Goal: Information Seeking & Learning: Learn about a topic

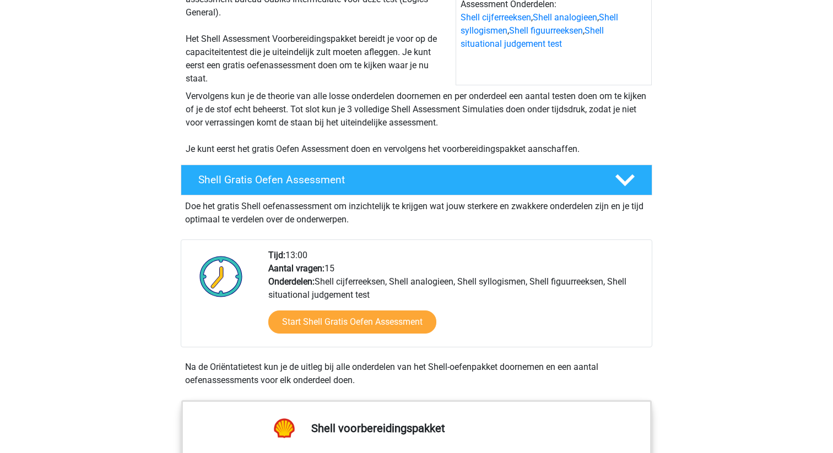
scroll to position [190, 0]
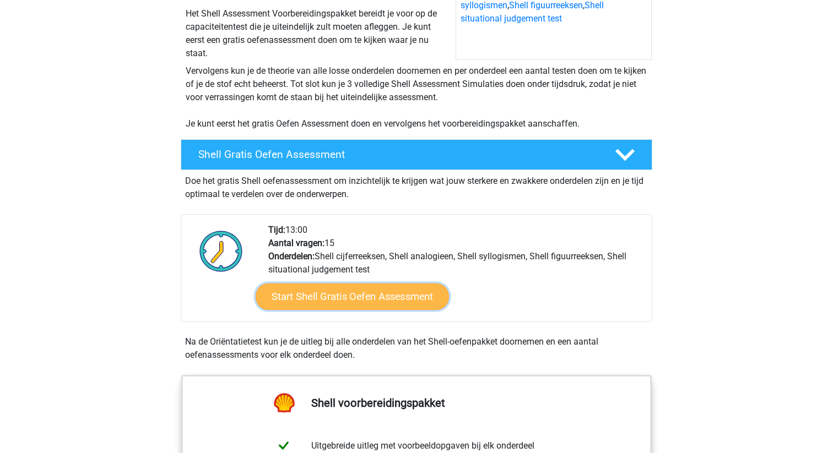
click at [346, 296] on link "Start Shell Gratis Oefen Assessment" at bounding box center [352, 297] width 193 height 26
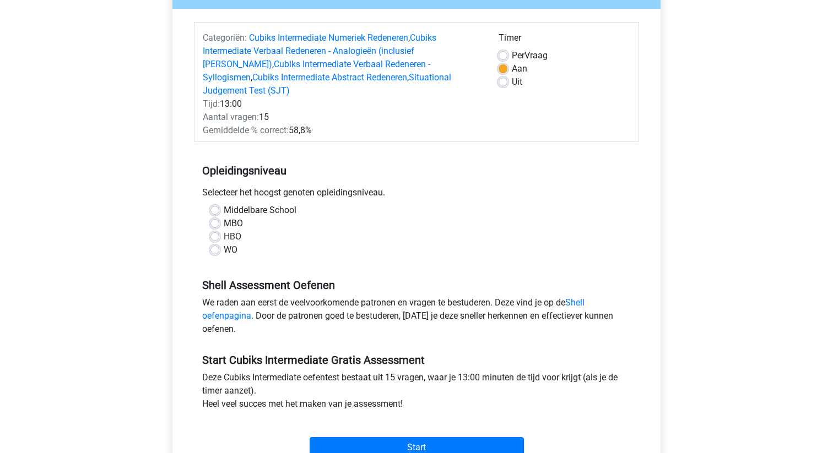
scroll to position [127, 0]
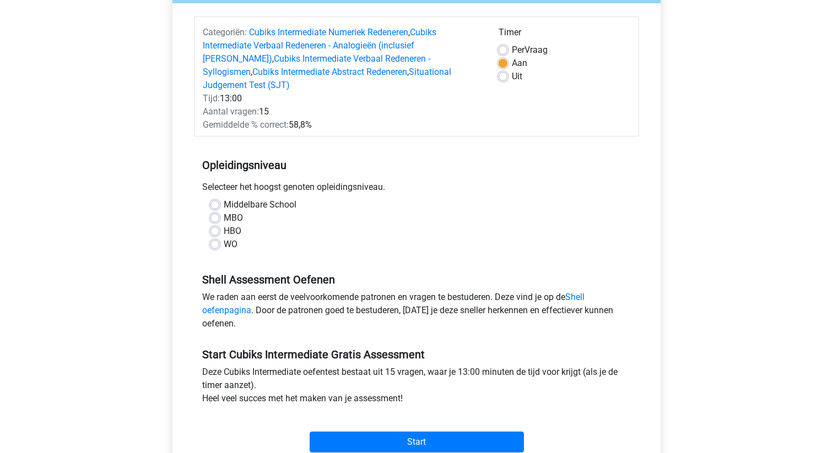
click at [224, 238] on label "WO" at bounding box center [231, 244] width 14 height 13
click at [218, 238] on input "WO" at bounding box center [214, 243] width 9 height 11
radio input "true"
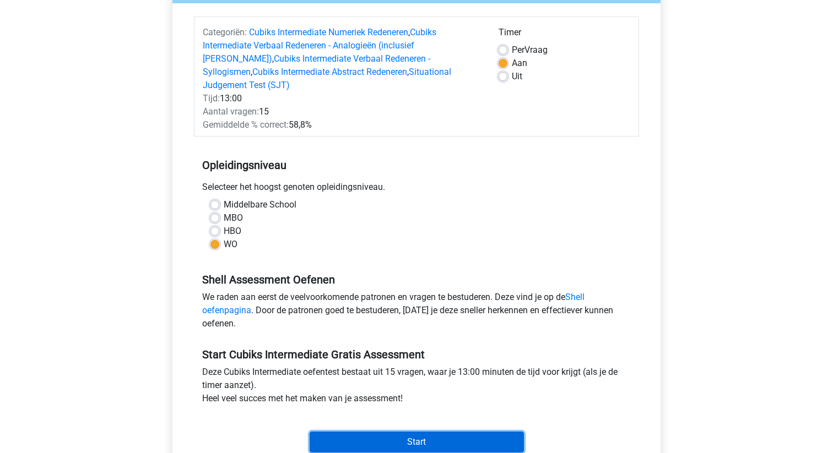
click at [399, 433] on input "Start" at bounding box center [417, 442] width 214 height 21
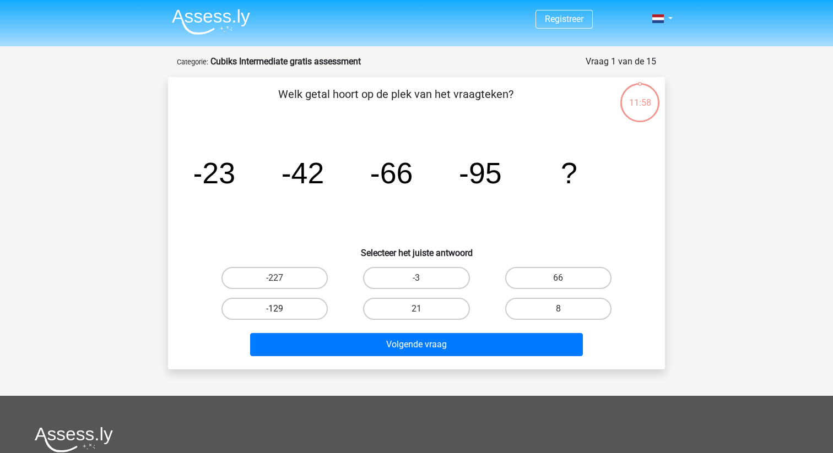
click at [296, 310] on label "-129" at bounding box center [274, 309] width 106 height 22
click at [282, 310] on input "-129" at bounding box center [278, 312] width 7 height 7
radio input "true"
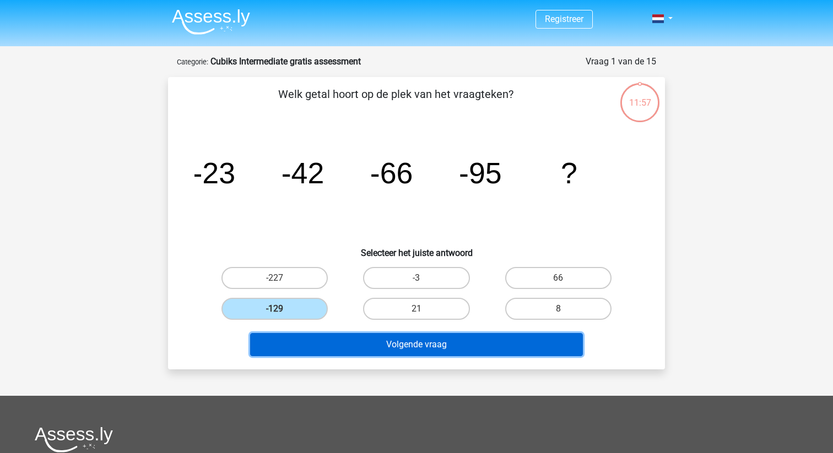
click at [352, 351] on button "Volgende vraag" at bounding box center [416, 344] width 333 height 23
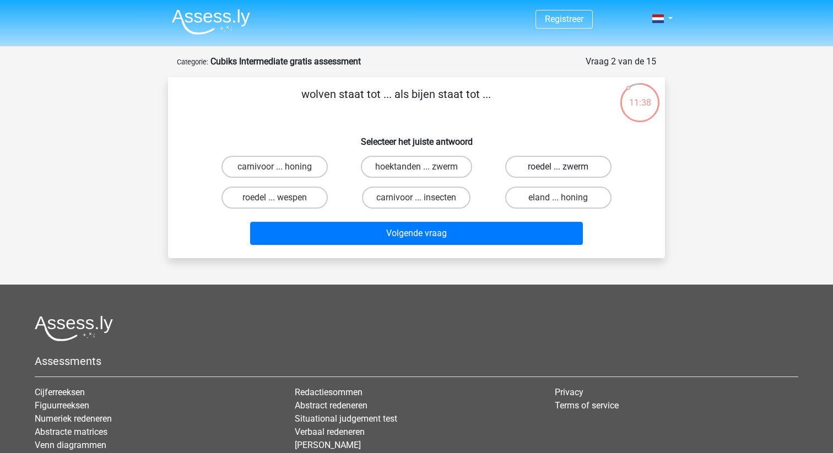
click at [533, 170] on label "roedel ... zwerm" at bounding box center [558, 167] width 106 height 22
click at [558, 170] on input "roedel ... zwerm" at bounding box center [561, 170] width 7 height 7
radio input "true"
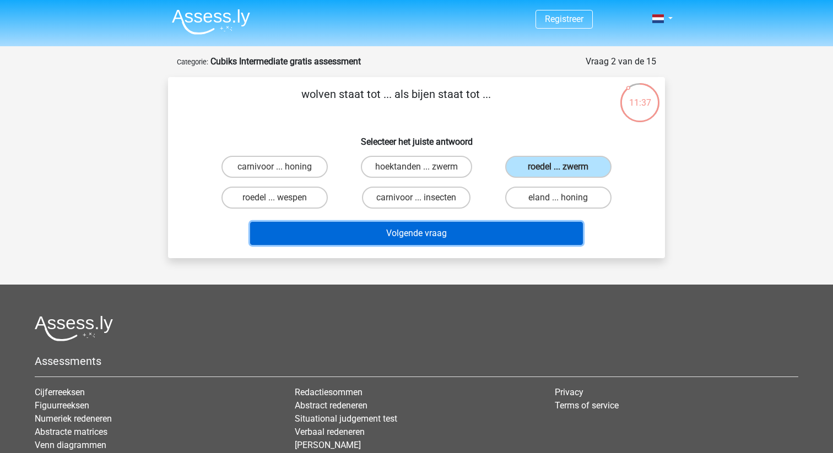
click at [472, 233] on button "Volgende vraag" at bounding box center [416, 233] width 333 height 23
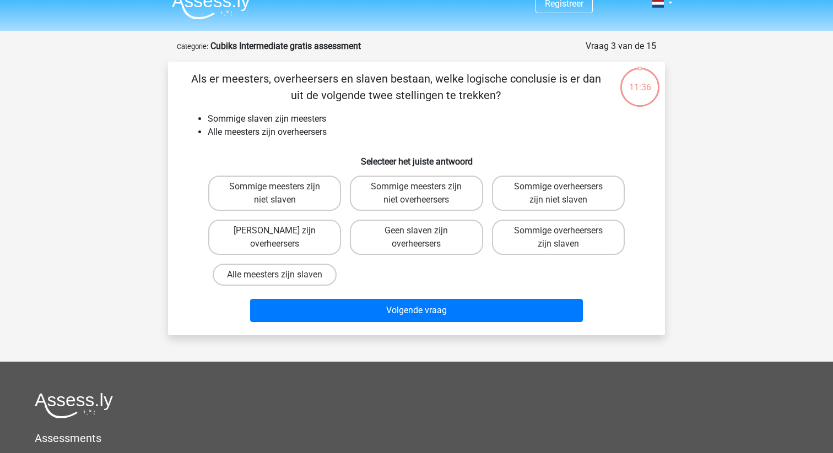
scroll to position [55, 0]
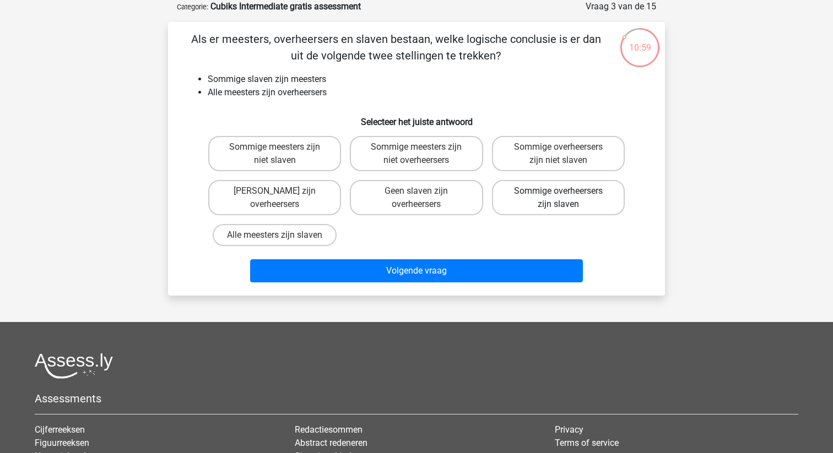
click at [529, 201] on label "Sommige overheersers zijn slaven" at bounding box center [558, 197] width 133 height 35
click at [558, 198] on input "Sommige overheersers zijn slaven" at bounding box center [561, 194] width 7 height 7
radio input "true"
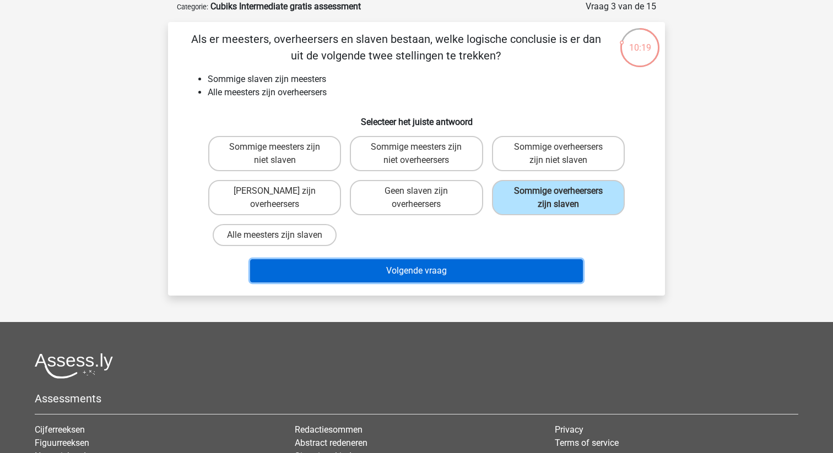
click at [464, 277] on button "Volgende vraag" at bounding box center [416, 270] width 333 height 23
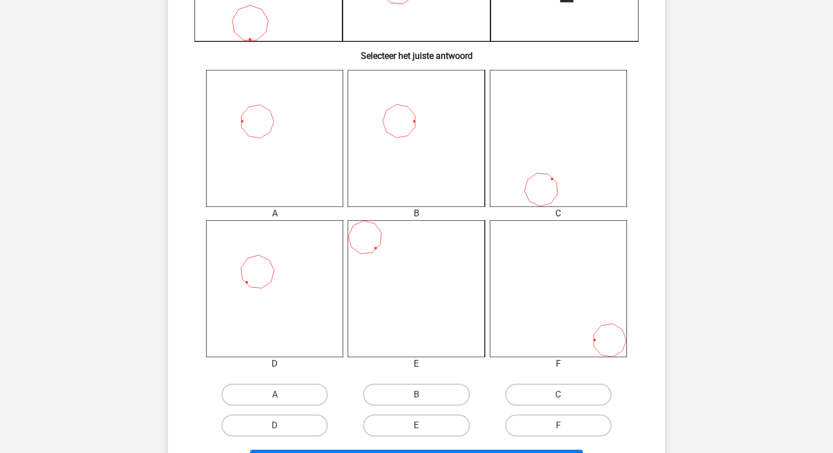
scroll to position [383, 0]
click at [281, 420] on label "D" at bounding box center [274, 425] width 106 height 22
click at [281, 425] on input "D" at bounding box center [278, 428] width 7 height 7
radio input "true"
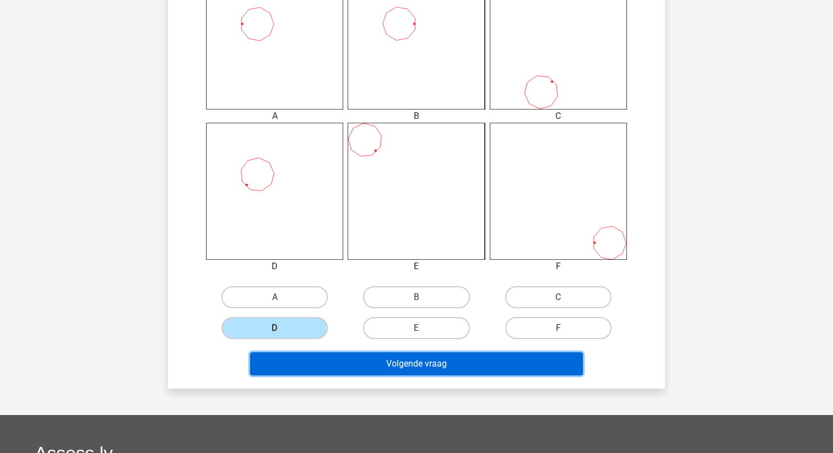
click at [359, 370] on button "Volgende vraag" at bounding box center [416, 364] width 333 height 23
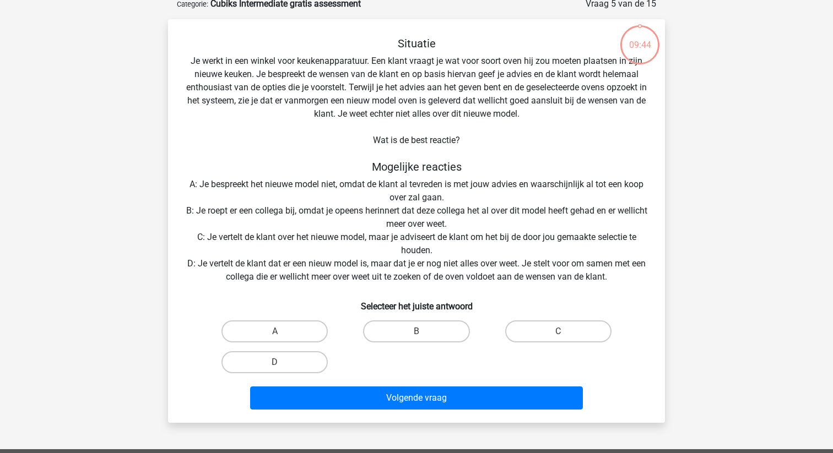
scroll to position [55, 0]
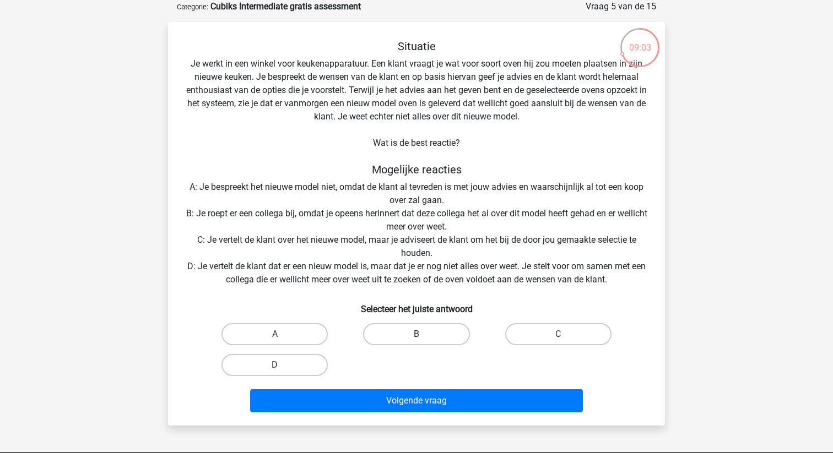
click at [388, 331] on label "B" at bounding box center [416, 334] width 106 height 22
click at [417, 334] on input "B" at bounding box center [420, 337] width 7 height 7
radio input "true"
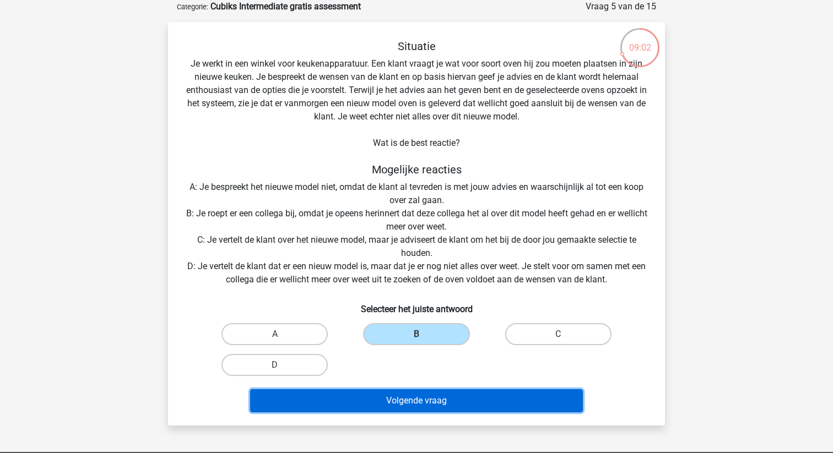
click at [403, 395] on button "Volgende vraag" at bounding box center [416, 401] width 333 height 23
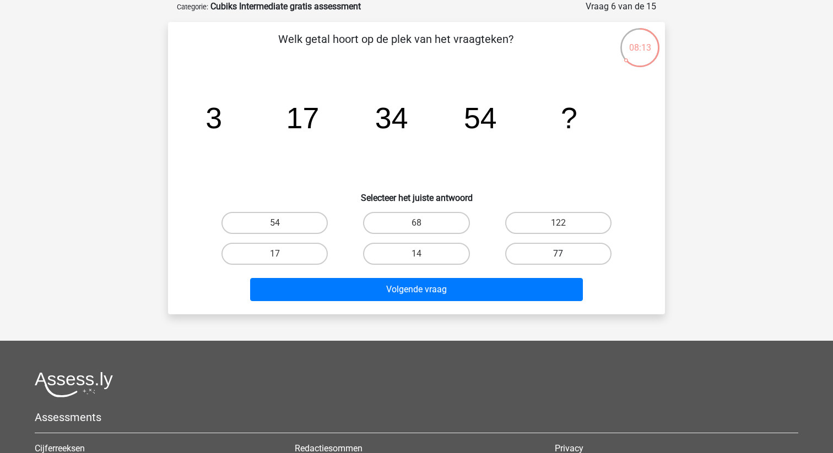
click at [552, 249] on label "77" at bounding box center [558, 254] width 106 height 22
click at [558, 254] on input "77" at bounding box center [561, 257] width 7 height 7
radio input "true"
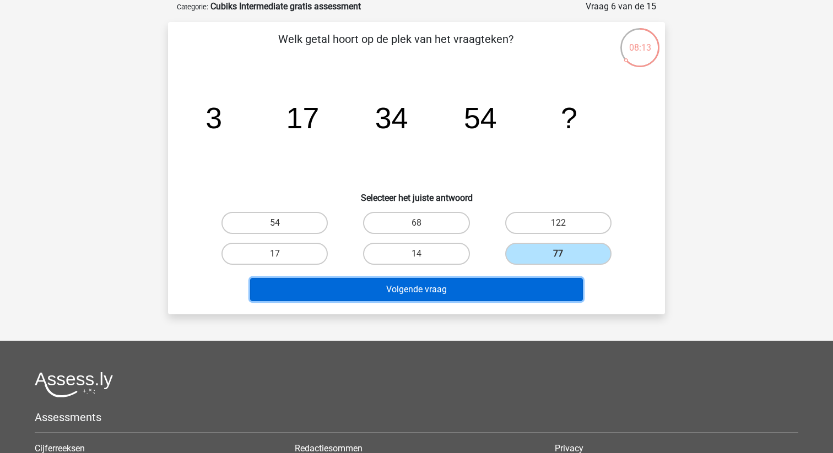
click at [522, 290] on button "Volgende vraag" at bounding box center [416, 289] width 333 height 23
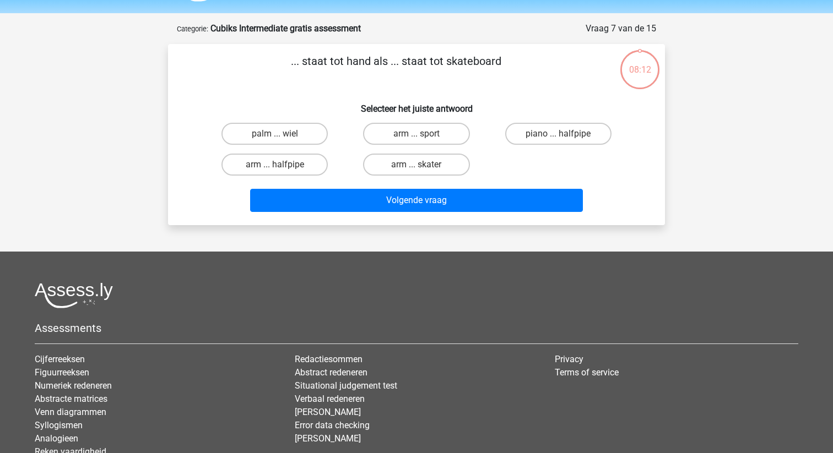
scroll to position [31, 0]
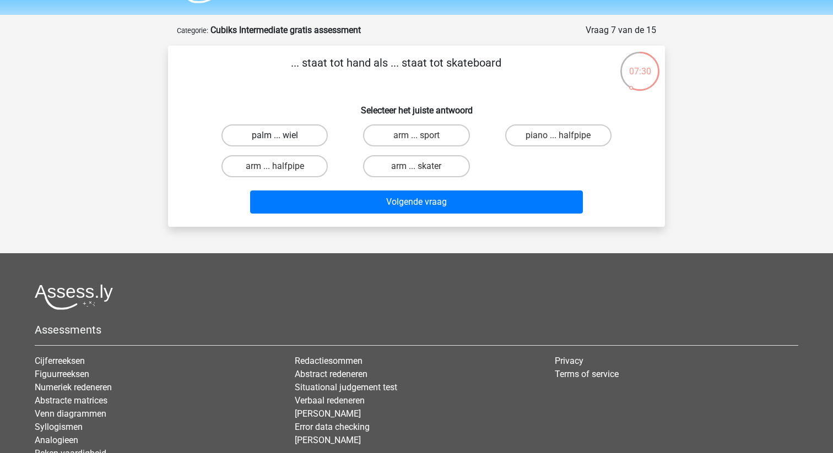
click at [305, 138] on label "palm ... wiel" at bounding box center [274, 136] width 106 height 22
click at [282, 138] on input "palm ... wiel" at bounding box center [278, 139] width 7 height 7
radio input "true"
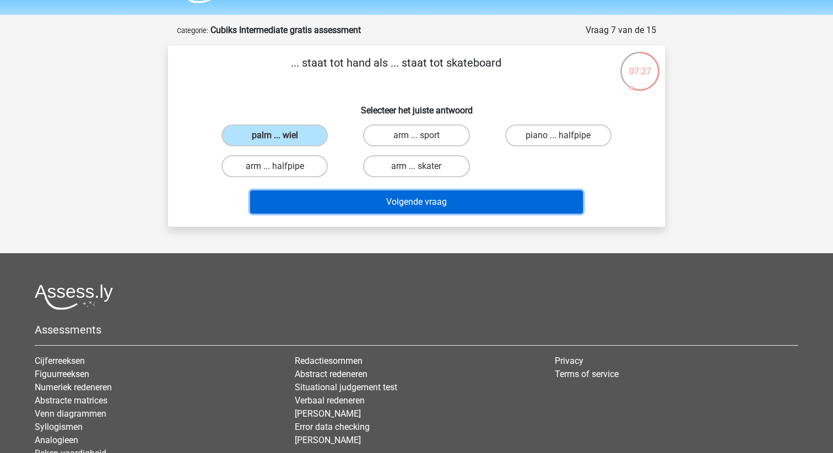
click at [352, 205] on button "Volgende vraag" at bounding box center [416, 202] width 333 height 23
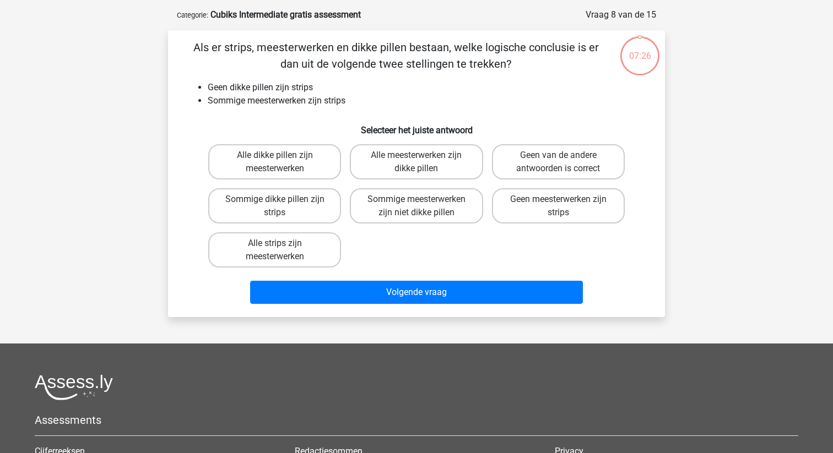
scroll to position [55, 0]
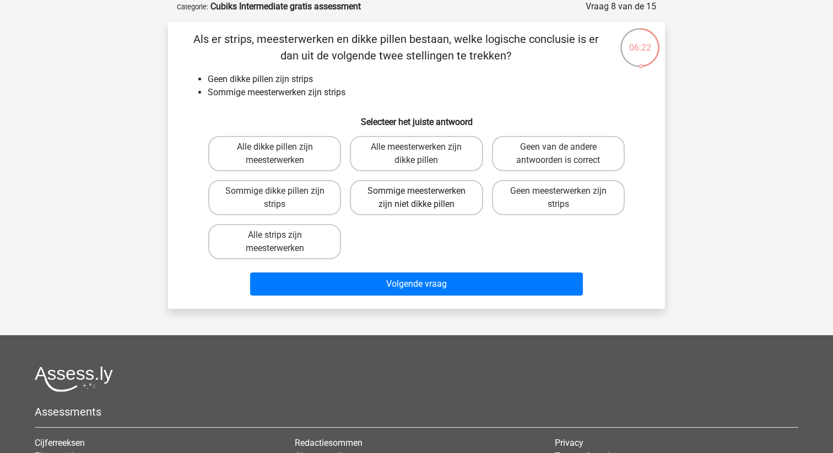
click at [392, 199] on label "Sommige meesterwerken zijn niet dikke pillen" at bounding box center [416, 197] width 133 height 35
click at [417, 198] on input "Sommige meesterwerken zijn niet dikke pillen" at bounding box center [420, 194] width 7 height 7
radio input "true"
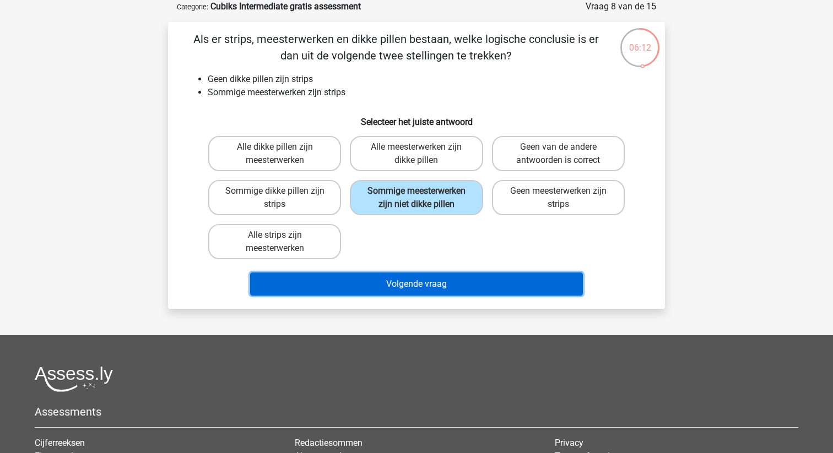
click at [411, 286] on button "Volgende vraag" at bounding box center [416, 284] width 333 height 23
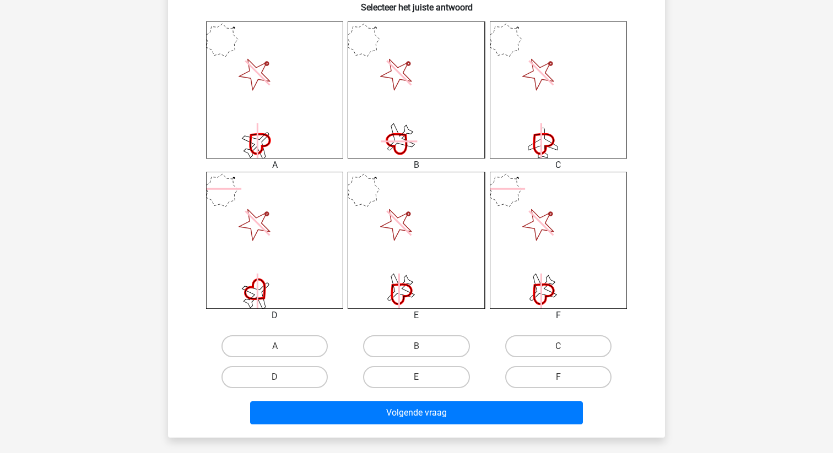
scroll to position [435, 0]
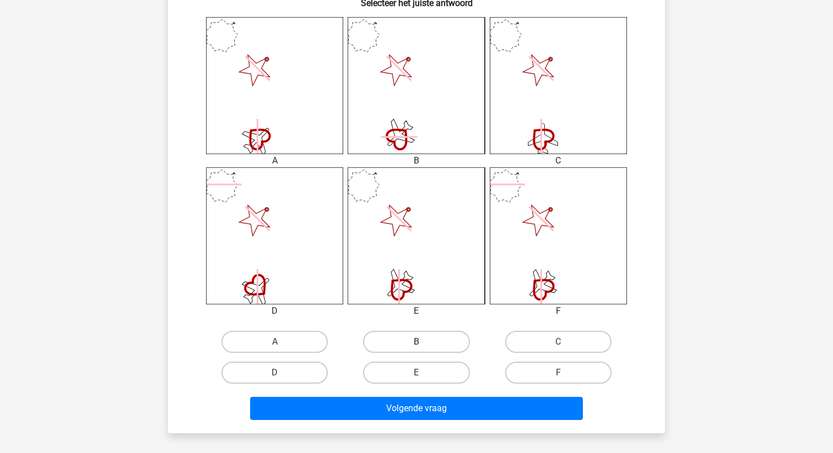
click at [407, 343] on label "B" at bounding box center [416, 342] width 106 height 22
click at [417, 343] on input "B" at bounding box center [420, 345] width 7 height 7
radio input "true"
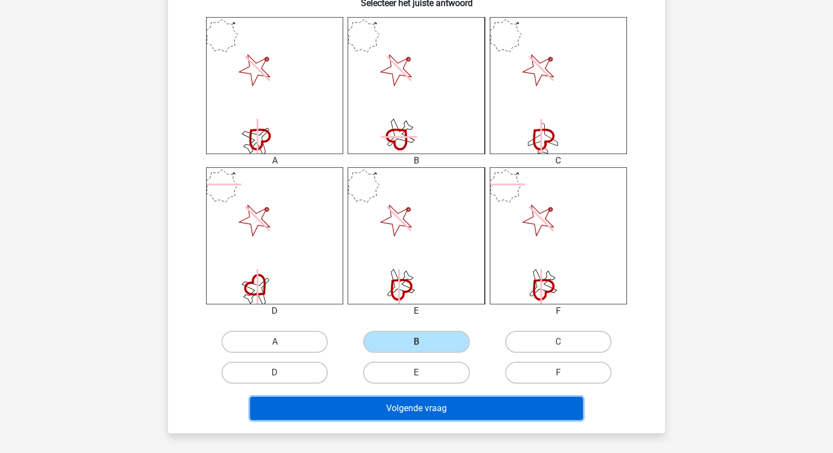
click at [407, 409] on button "Volgende vraag" at bounding box center [416, 408] width 333 height 23
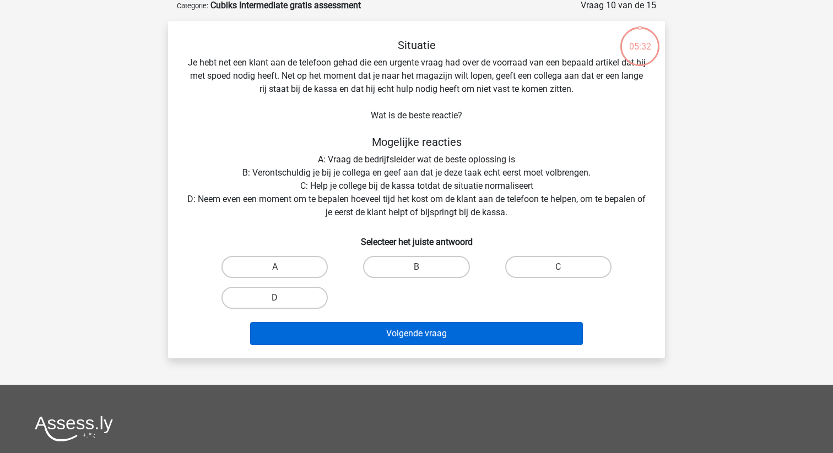
scroll to position [55, 0]
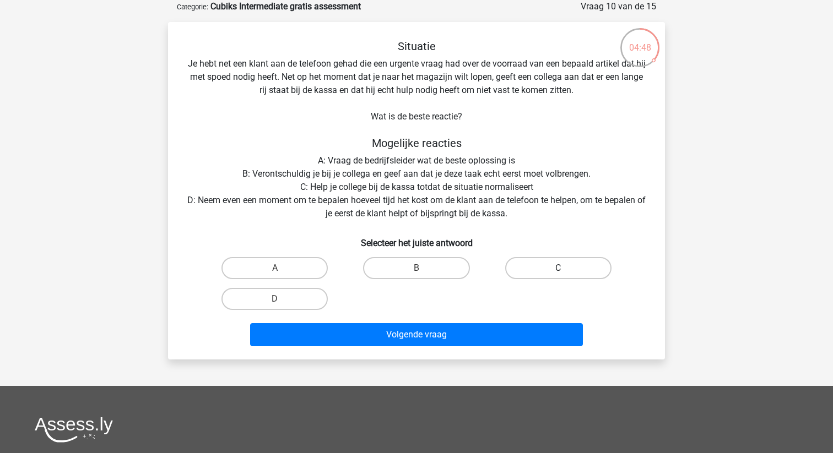
click at [517, 266] on label "C" at bounding box center [558, 268] width 106 height 22
click at [558, 268] on input "C" at bounding box center [561, 271] width 7 height 7
radio input "true"
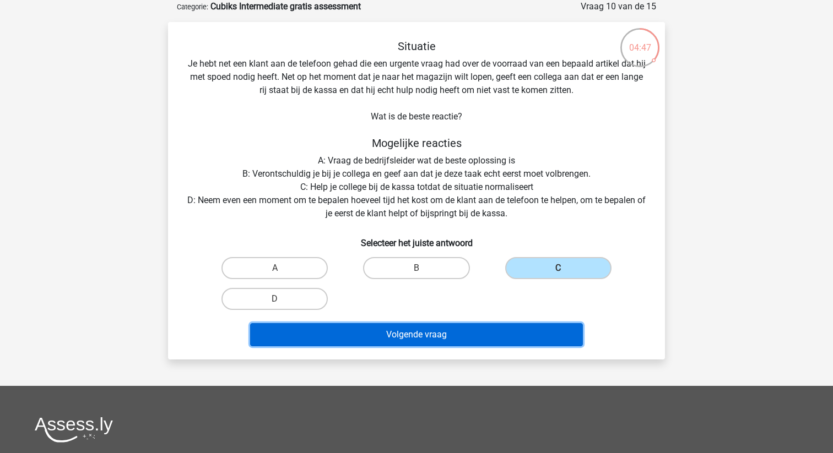
click at [471, 330] on button "Volgende vraag" at bounding box center [416, 334] width 333 height 23
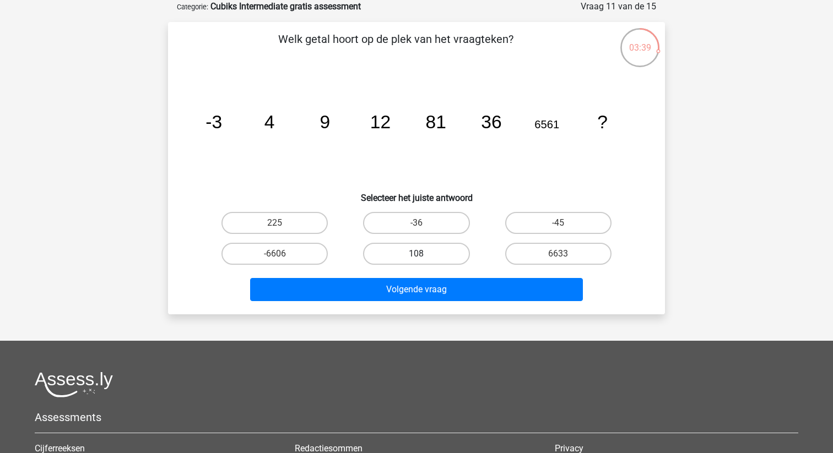
click at [390, 257] on label "108" at bounding box center [416, 254] width 106 height 22
click at [417, 257] on input "108" at bounding box center [420, 257] width 7 height 7
radio input "true"
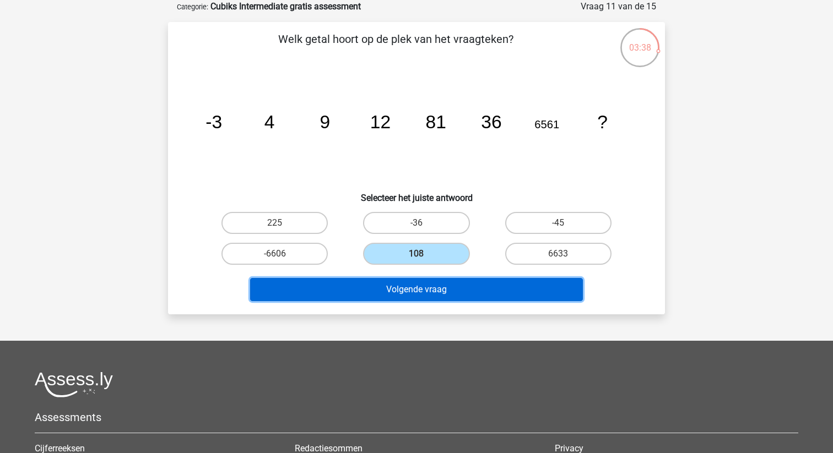
click at [392, 292] on button "Volgende vraag" at bounding box center [416, 289] width 333 height 23
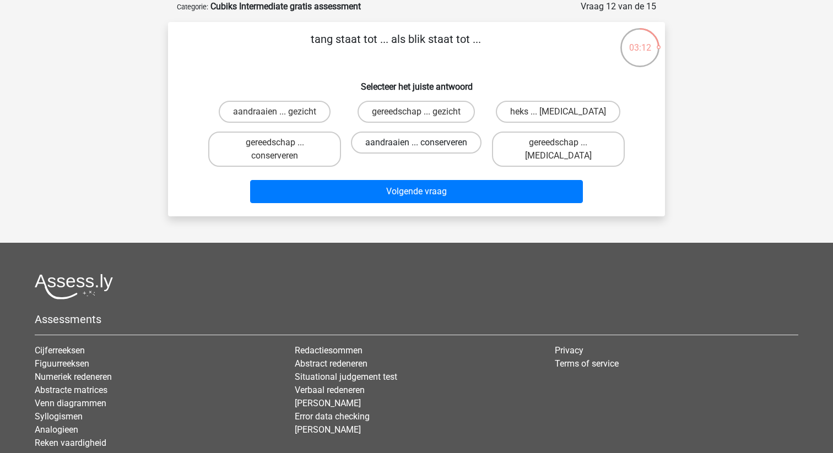
click at [443, 140] on label "aandraaien ... conserveren" at bounding box center [416, 143] width 131 height 22
click at [424, 143] on input "aandraaien ... conserveren" at bounding box center [420, 146] width 7 height 7
radio input "true"
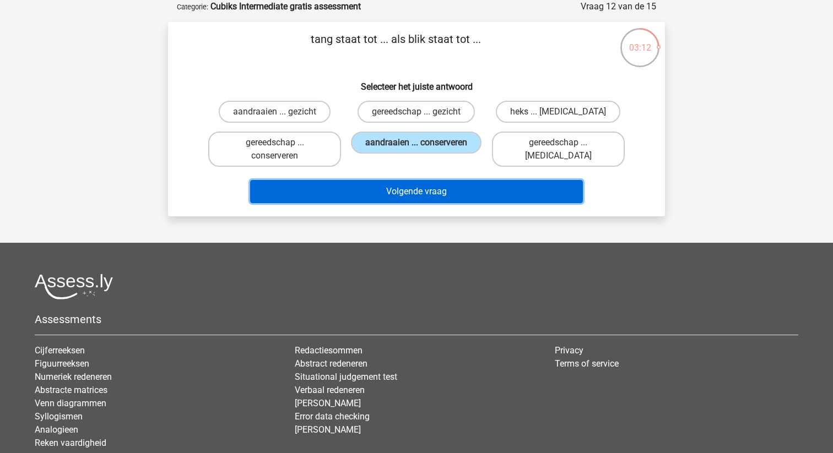
click at [445, 191] on button "Volgende vraag" at bounding box center [416, 191] width 333 height 23
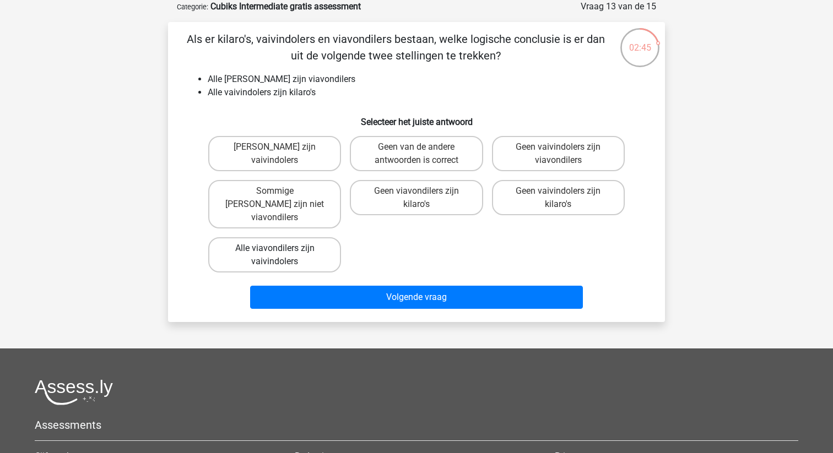
click at [301, 237] on label "Alle viavondilers zijn vaivindolers" at bounding box center [274, 254] width 133 height 35
click at [282, 248] on input "Alle viavondilers zijn vaivindolers" at bounding box center [278, 251] width 7 height 7
radio input "true"
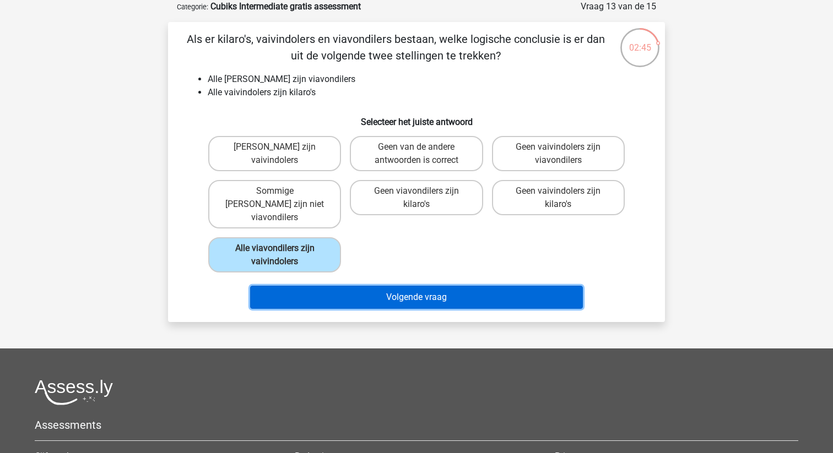
click at [329, 291] on button "Volgende vraag" at bounding box center [416, 297] width 333 height 23
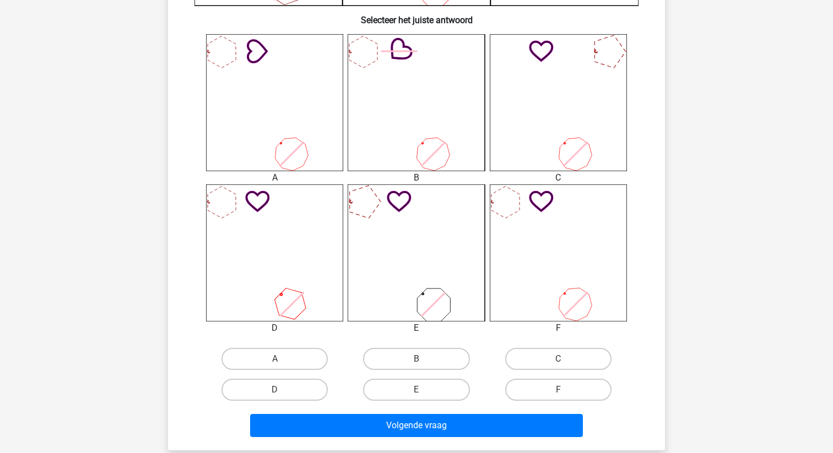
scroll to position [415, 0]
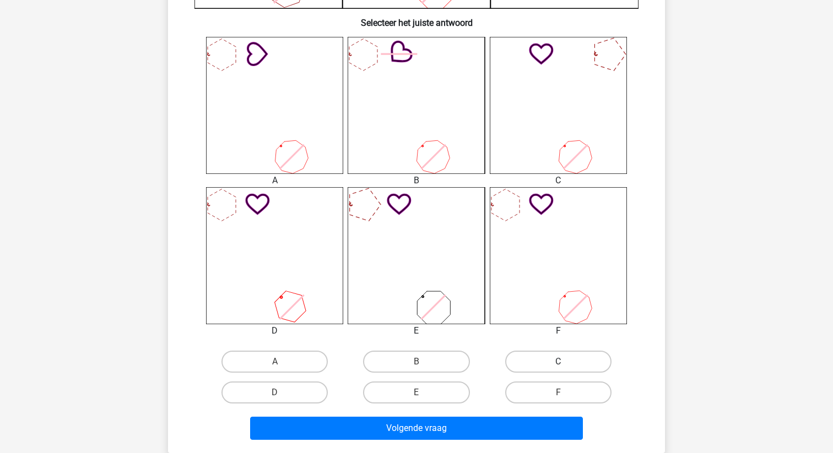
click at [537, 359] on label "C" at bounding box center [558, 362] width 106 height 22
click at [558, 362] on input "C" at bounding box center [561, 365] width 7 height 7
radio input "true"
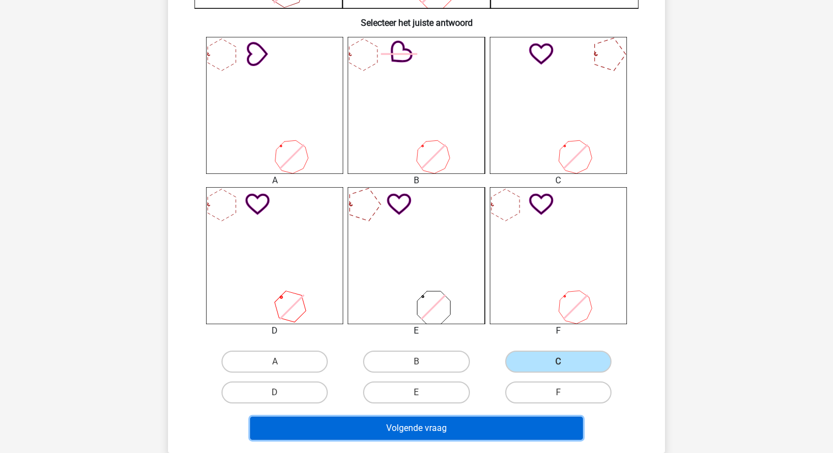
click at [500, 429] on button "Volgende vraag" at bounding box center [416, 428] width 333 height 23
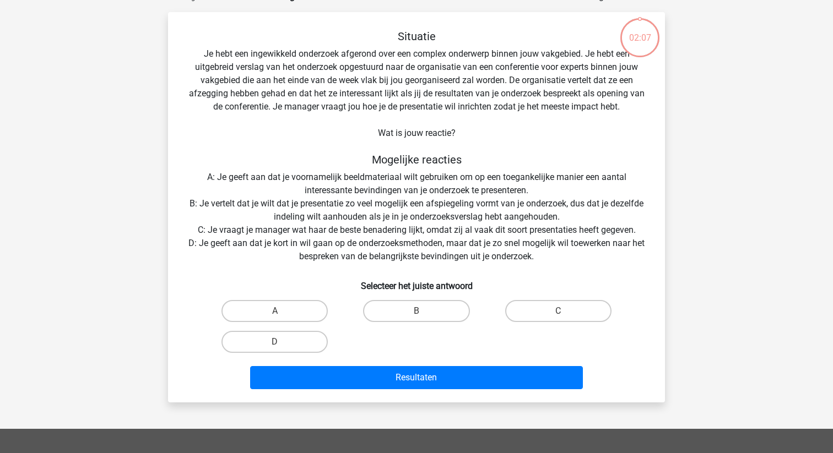
scroll to position [55, 0]
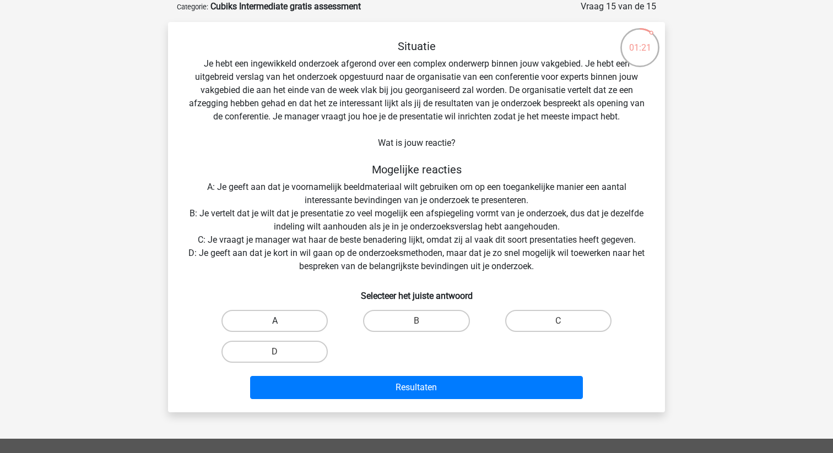
click at [299, 320] on label "A" at bounding box center [274, 321] width 106 height 22
click at [282, 321] on input "A" at bounding box center [278, 324] width 7 height 7
radio input "true"
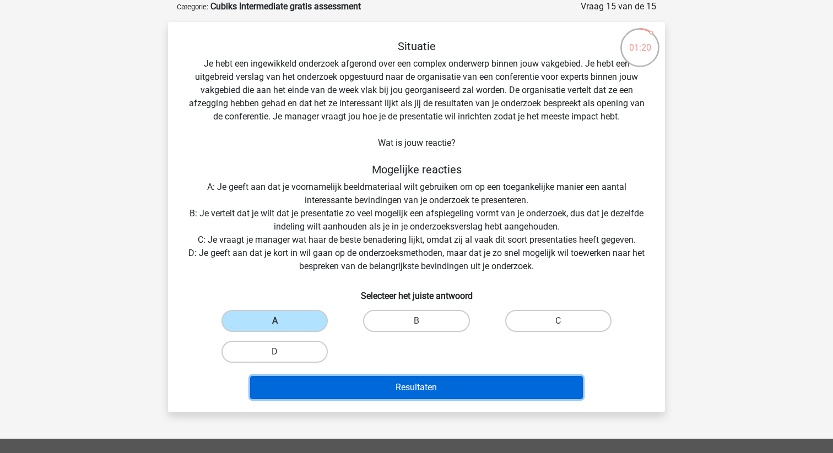
click at [355, 383] on button "Resultaten" at bounding box center [416, 387] width 333 height 23
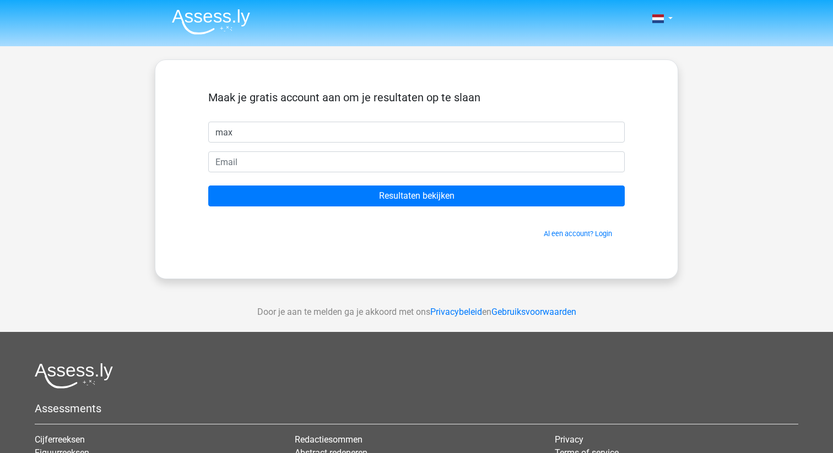
type input "max"
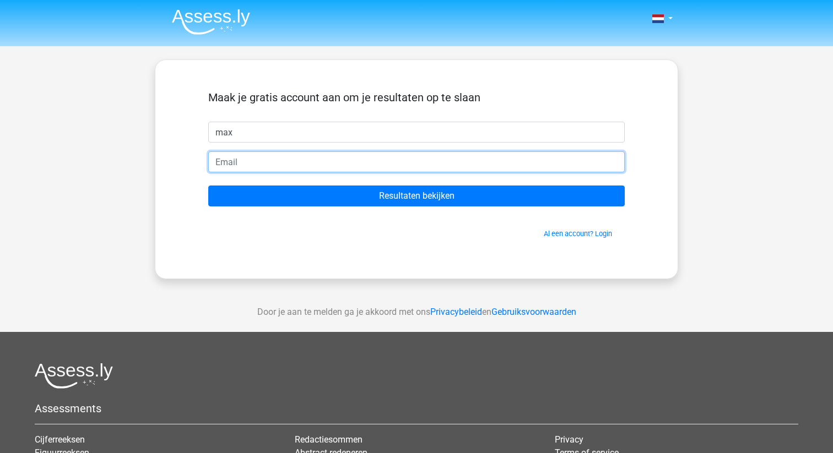
click at [252, 161] on input "email" at bounding box center [416, 162] width 417 height 21
type input "maxvroj@hotmail.com"
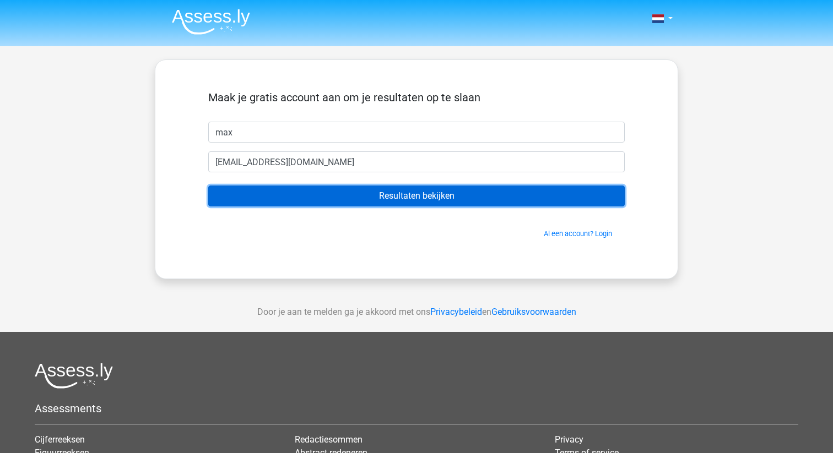
click at [367, 194] on input "Resultaten bekijken" at bounding box center [416, 196] width 417 height 21
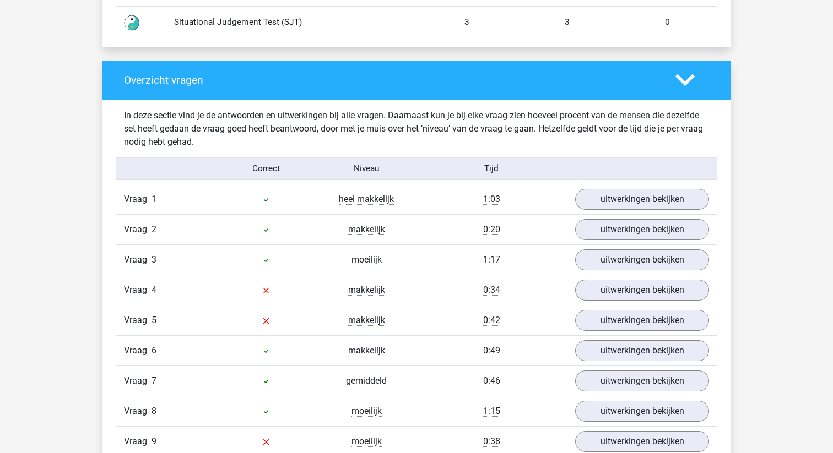
scroll to position [1143, 0]
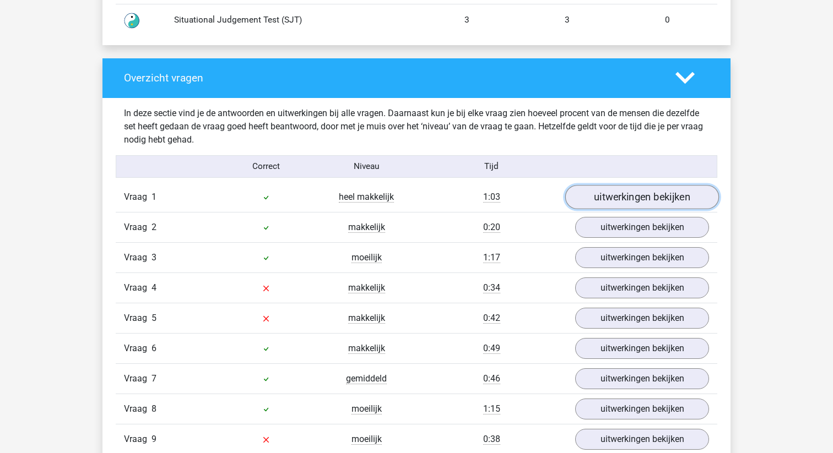
click at [621, 202] on link "uitwerkingen bekijken" at bounding box center [642, 197] width 154 height 24
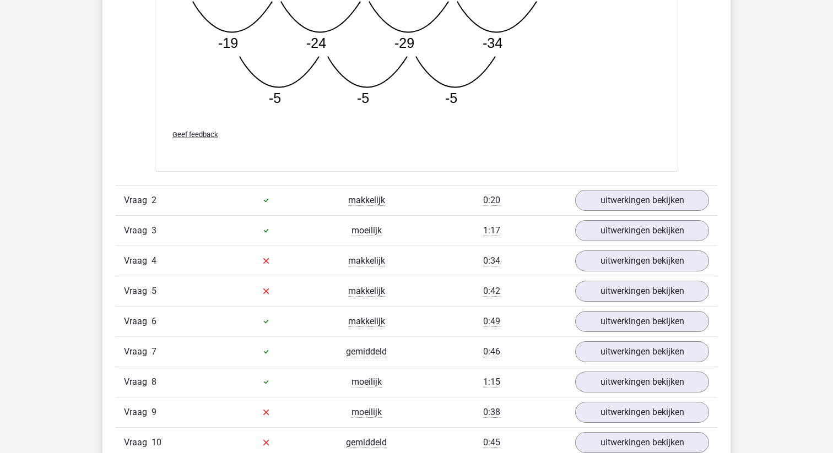
scroll to position [1733, 0]
click at [635, 197] on link "uitwerkingen bekijken" at bounding box center [642, 200] width 154 height 24
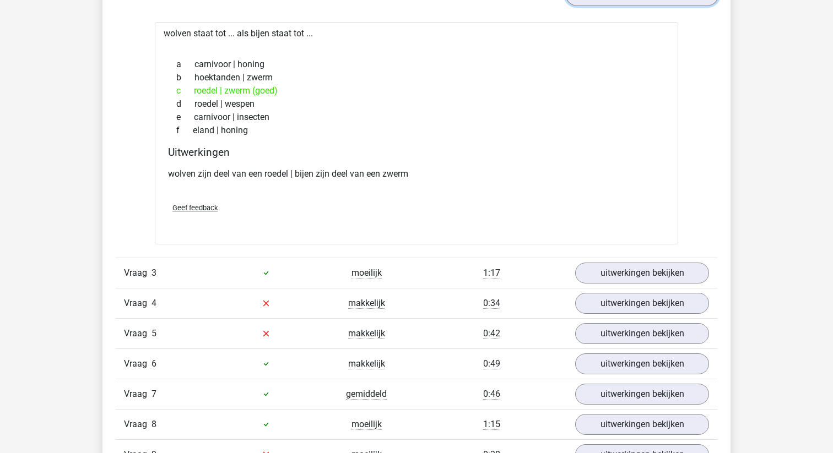
scroll to position [1950, 0]
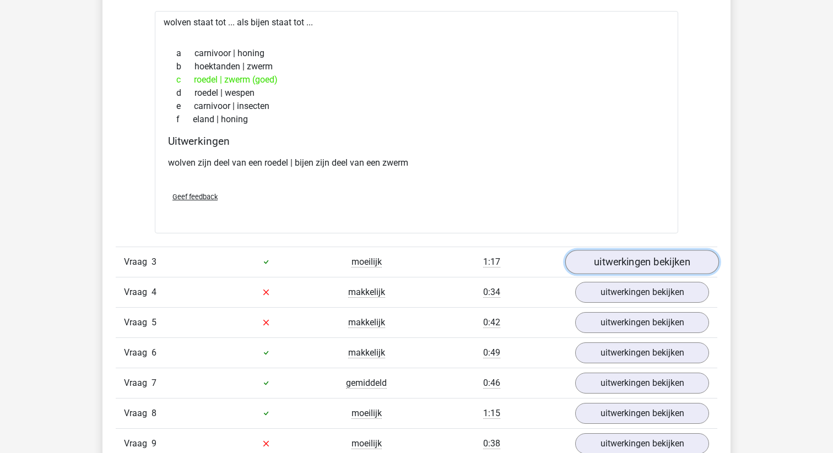
click at [641, 263] on link "uitwerkingen bekijken" at bounding box center [642, 262] width 154 height 24
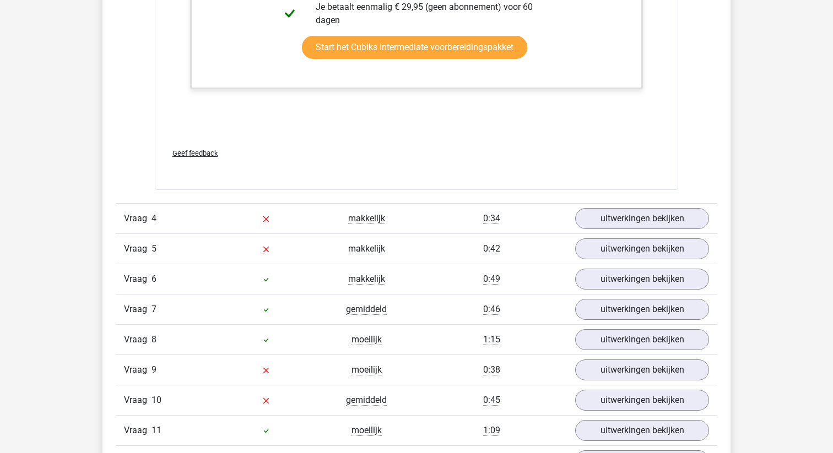
scroll to position [2622, 0]
click at [655, 219] on link "uitwerkingen bekijken" at bounding box center [642, 218] width 154 height 24
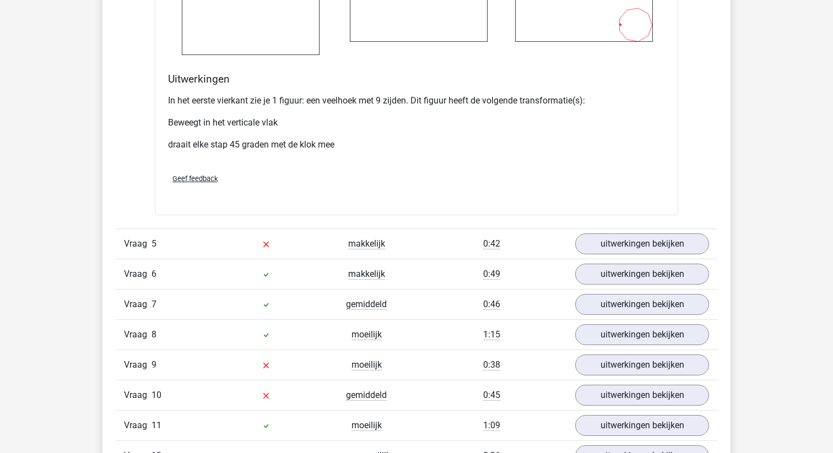
scroll to position [3531, 0]
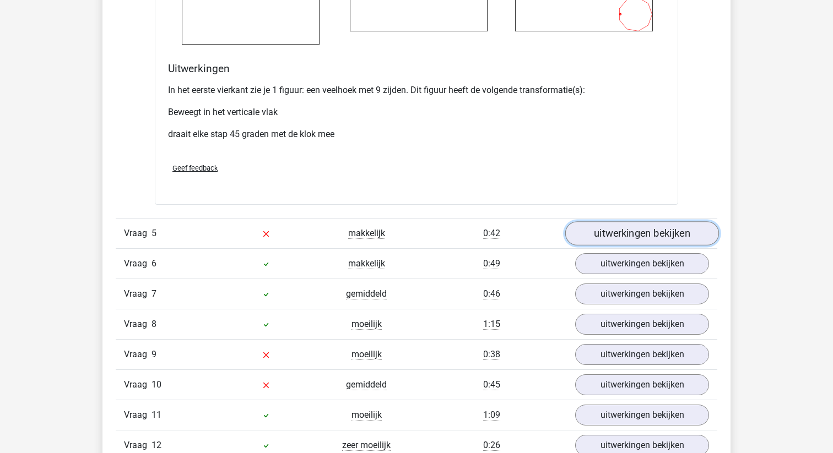
click at [651, 230] on link "uitwerkingen bekijken" at bounding box center [642, 233] width 154 height 24
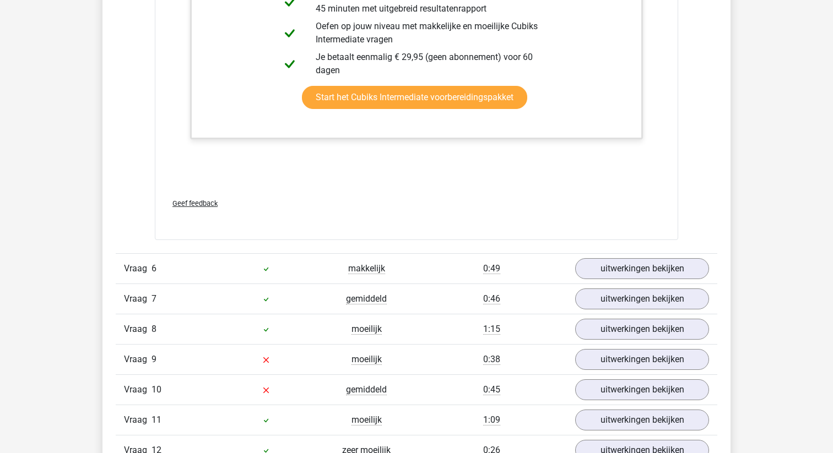
scroll to position [4275, 0]
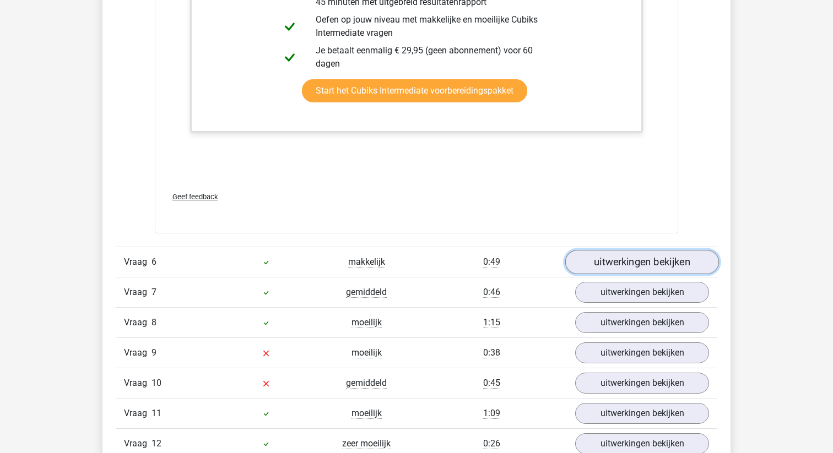
click at [633, 262] on link "uitwerkingen bekijken" at bounding box center [642, 262] width 154 height 24
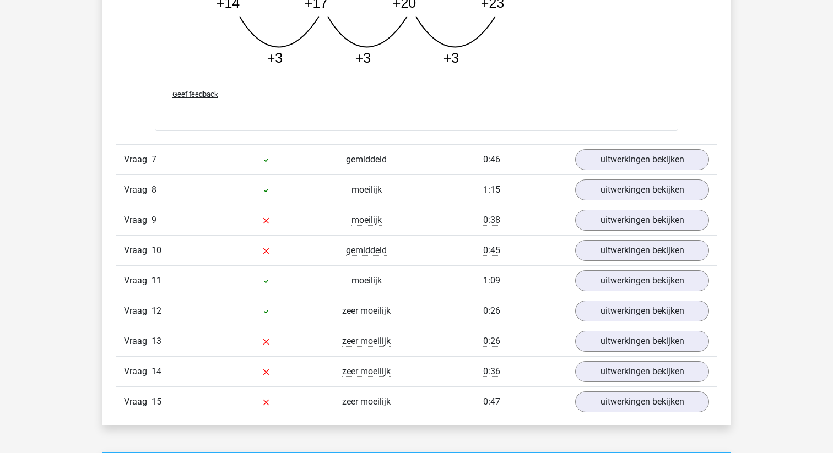
scroll to position [4983, 0]
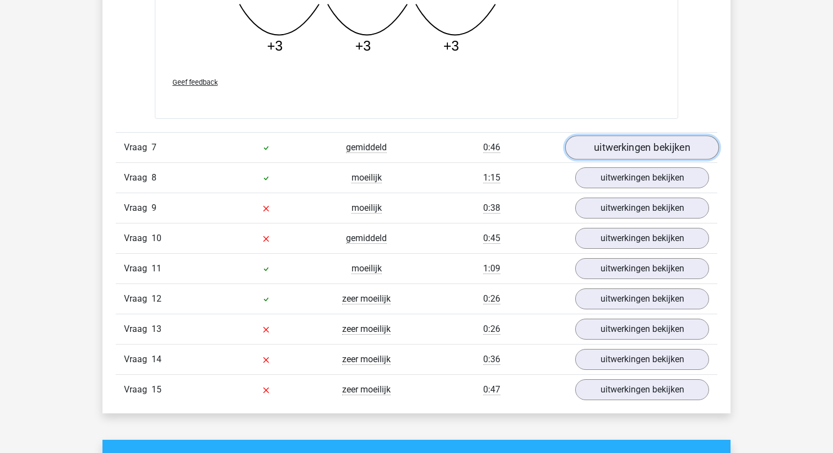
click at [651, 153] on link "uitwerkingen bekijken" at bounding box center [642, 148] width 154 height 24
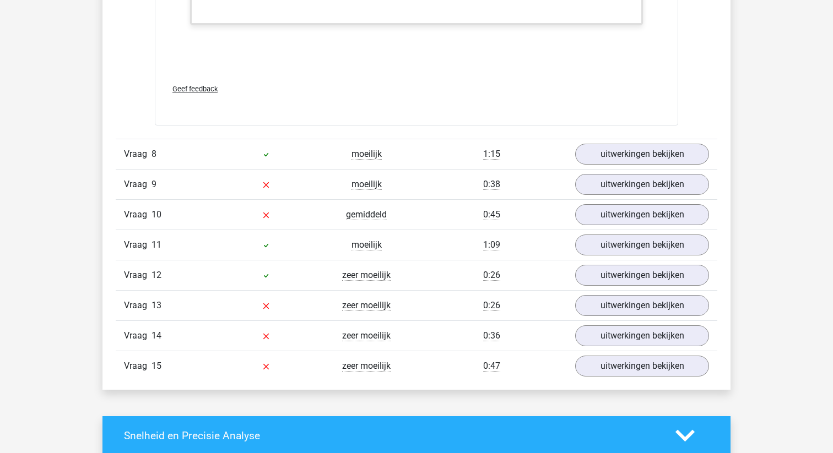
scroll to position [5544, 0]
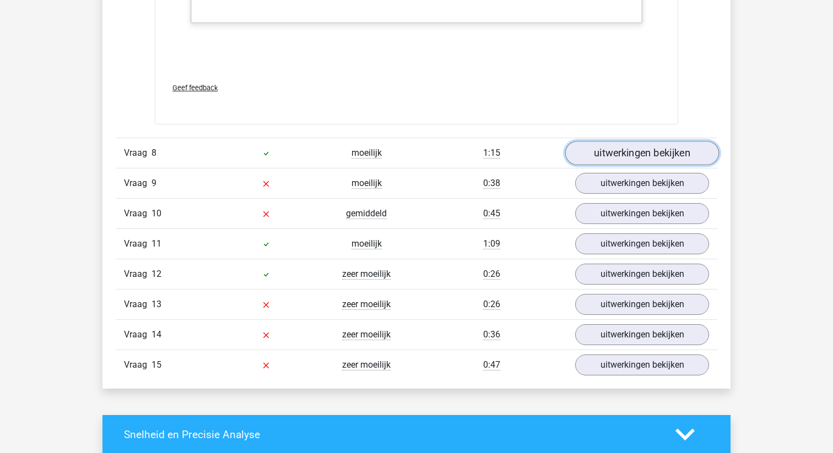
click at [639, 156] on link "uitwerkingen bekijken" at bounding box center [642, 153] width 154 height 24
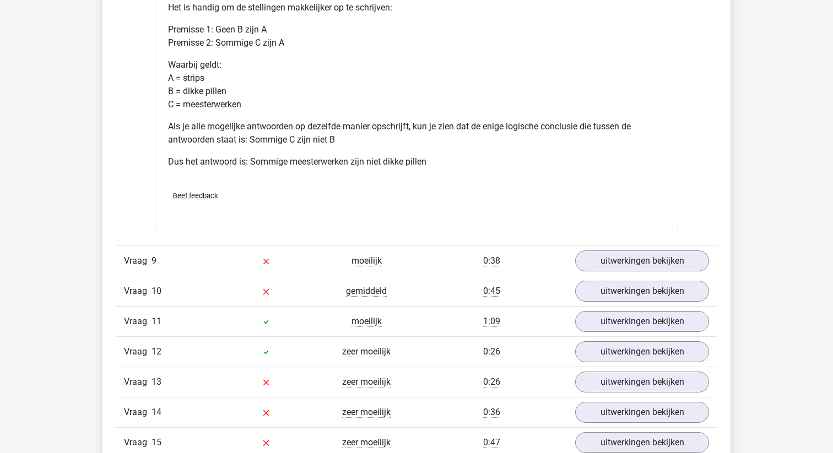
scroll to position [5919, 0]
click at [624, 272] on link "uitwerkingen bekijken" at bounding box center [642, 260] width 154 height 24
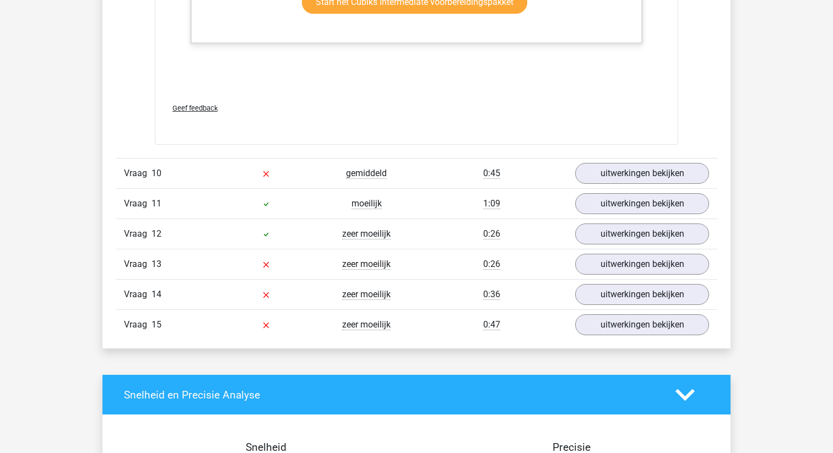
scroll to position [7188, 0]
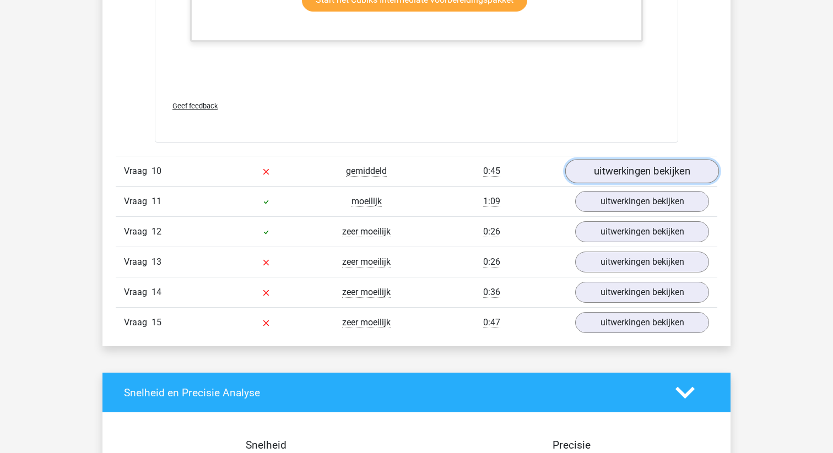
click at [635, 183] on link "uitwerkingen bekijken" at bounding box center [642, 171] width 154 height 24
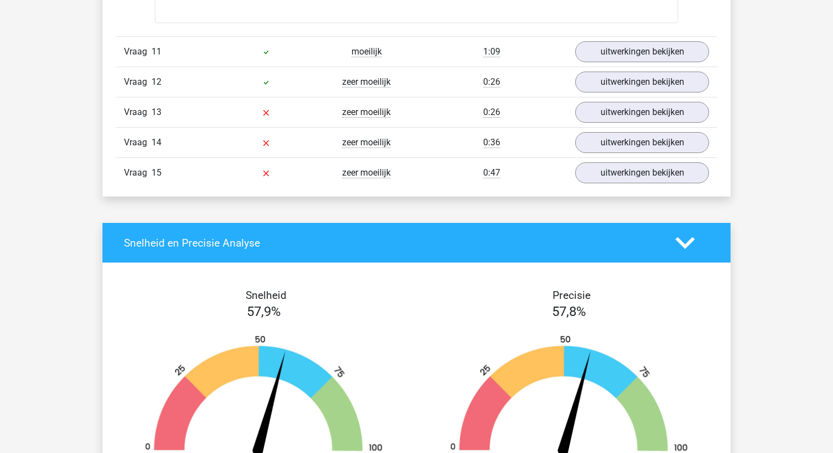
scroll to position [8034, 0]
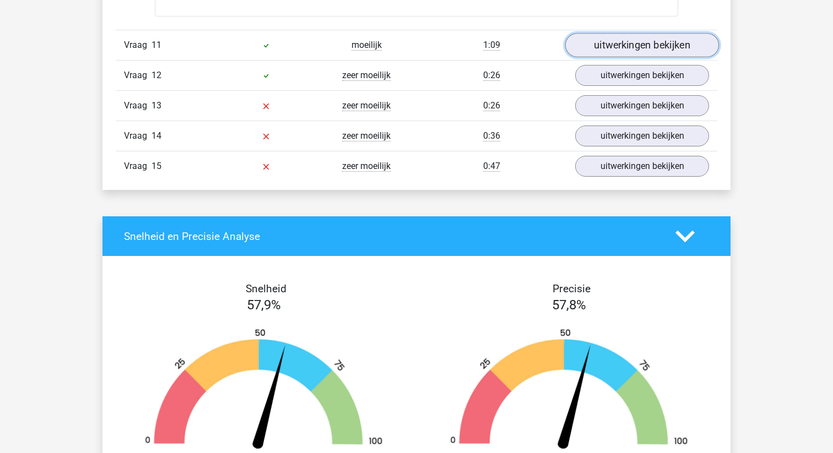
click at [638, 56] on link "uitwerkingen bekijken" at bounding box center [642, 45] width 154 height 24
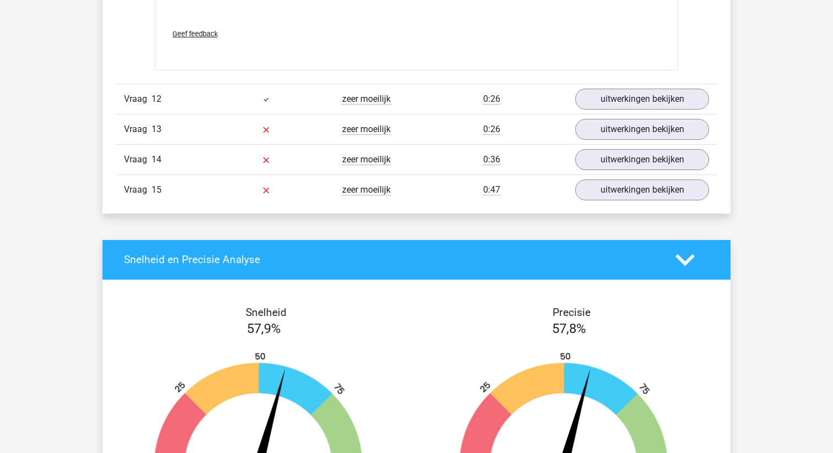
scroll to position [8755, 0]
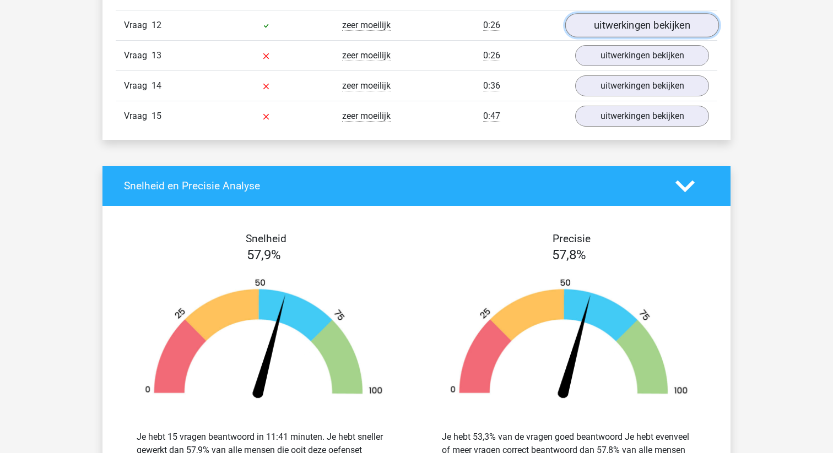
click at [646, 37] on link "uitwerkingen bekijken" at bounding box center [642, 25] width 154 height 24
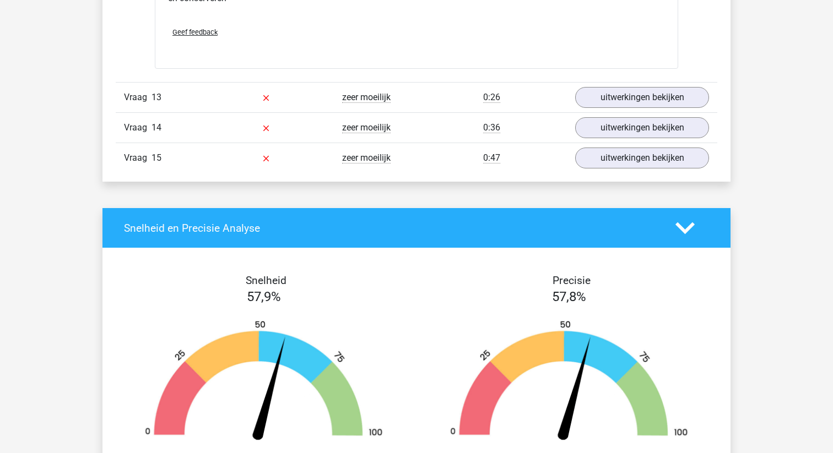
scroll to position [8972, 0]
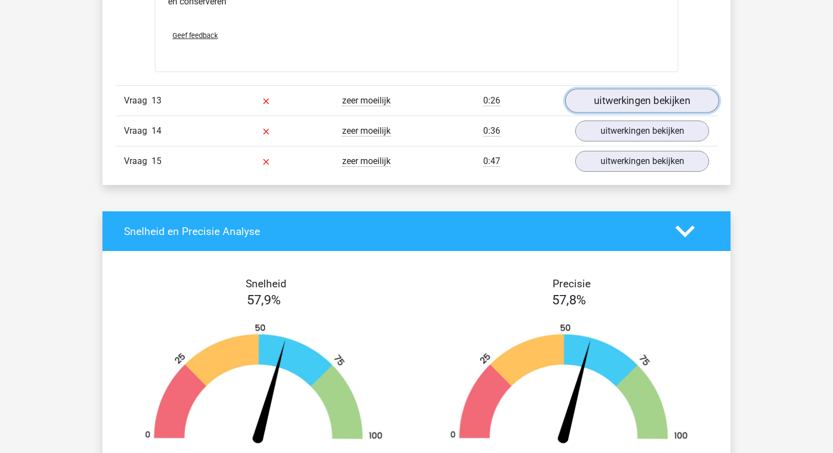
click at [630, 113] on link "uitwerkingen bekijken" at bounding box center [642, 101] width 154 height 24
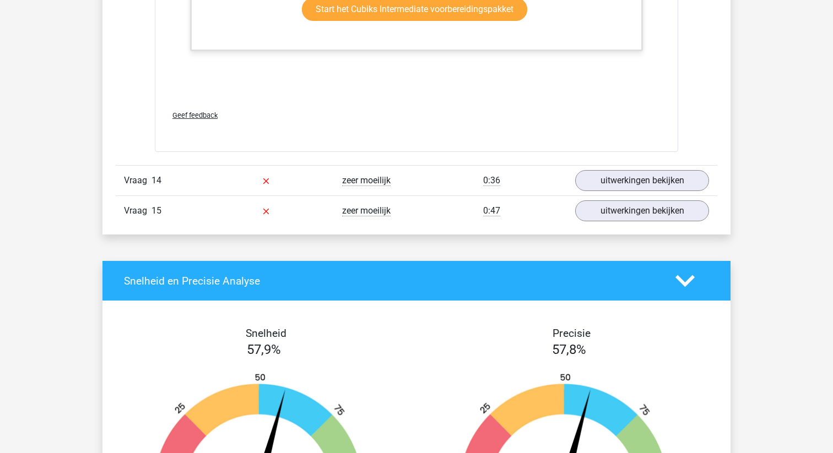
scroll to position [9520, 0]
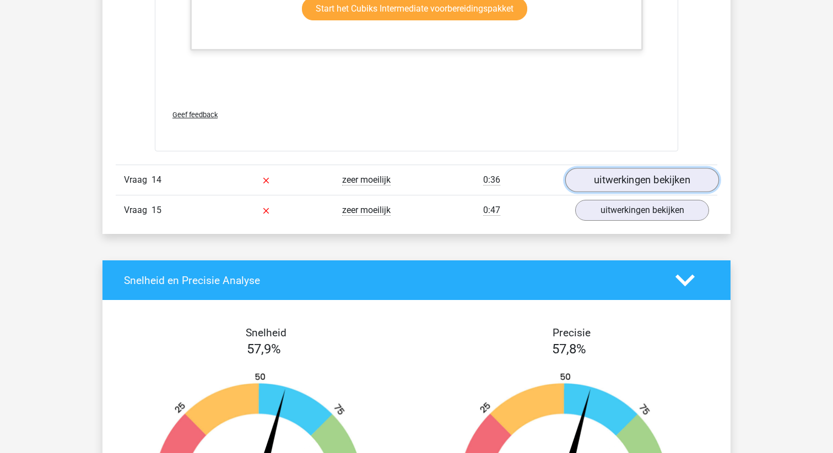
click at [636, 193] on link "uitwerkingen bekijken" at bounding box center [642, 181] width 154 height 24
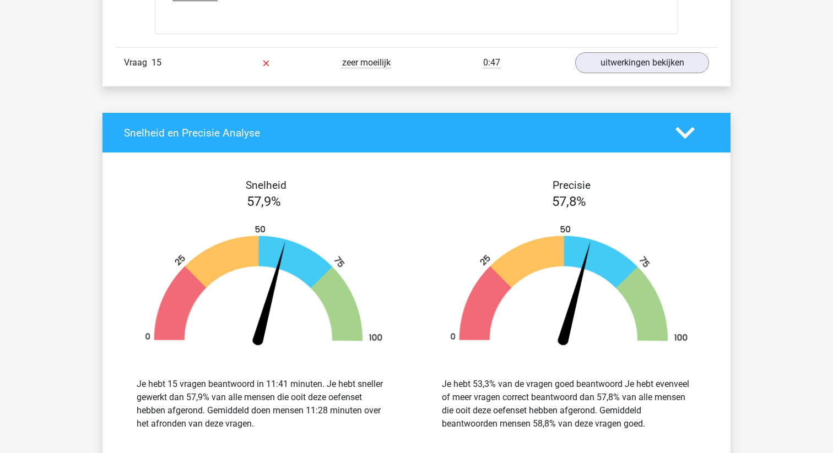
scroll to position [10664, 0]
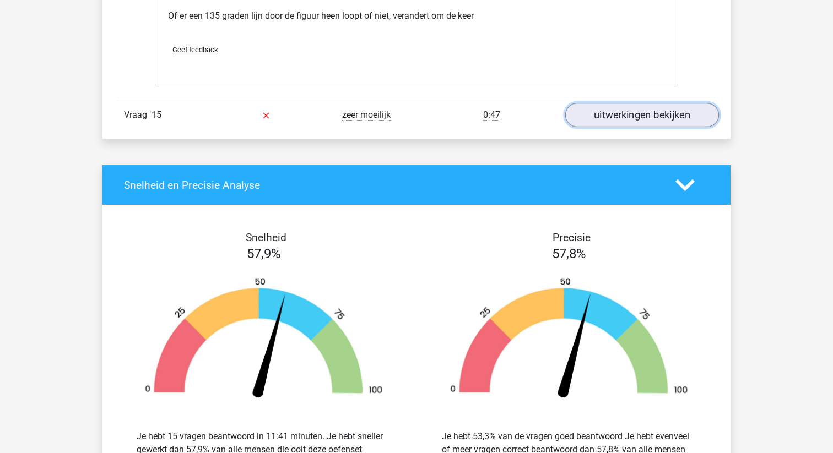
click at [624, 125] on link "uitwerkingen bekijken" at bounding box center [642, 115] width 154 height 24
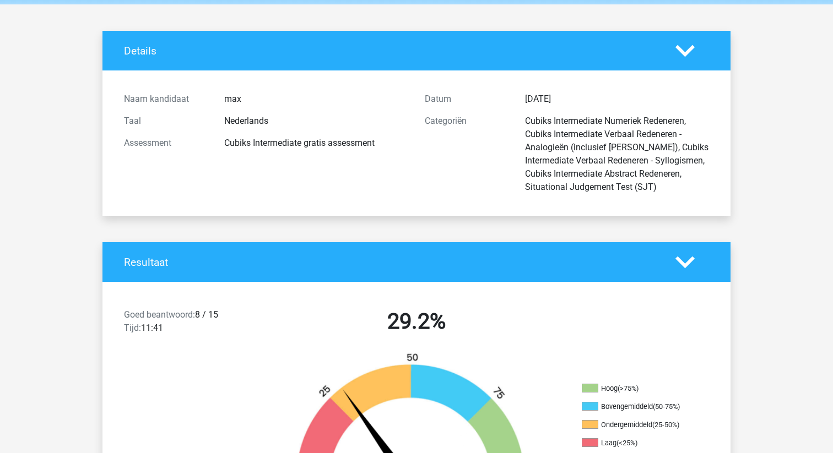
scroll to position [0, 0]
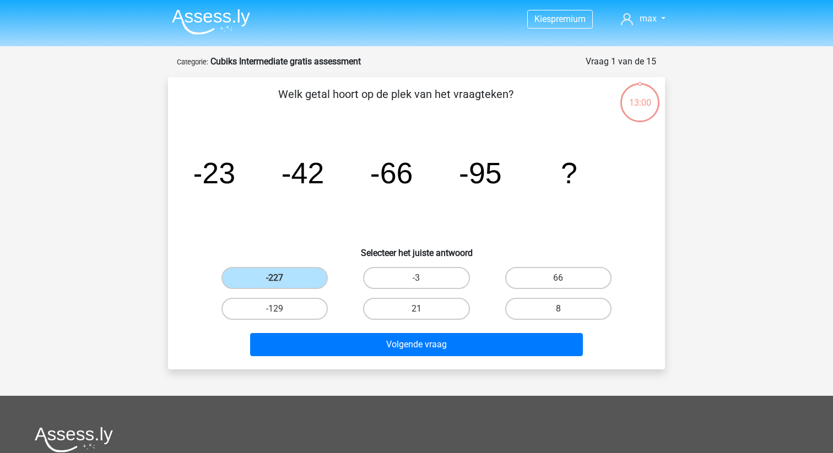
scroll to position [55, 0]
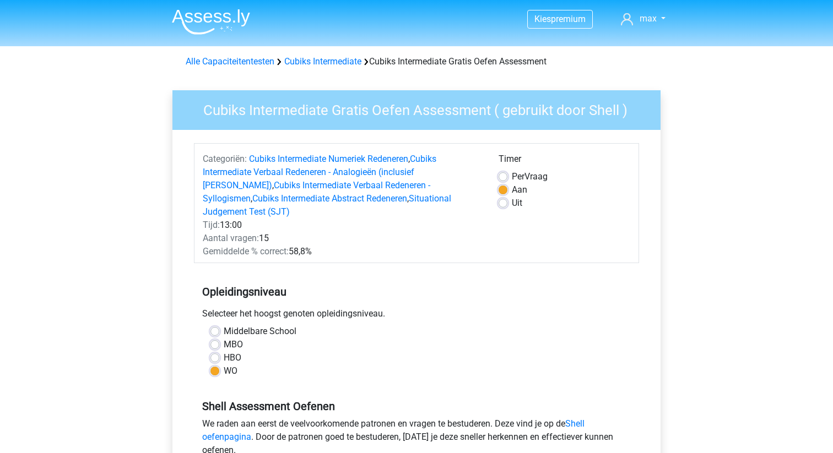
scroll to position [127, 0]
